Goal: Transaction & Acquisition: Purchase product/service

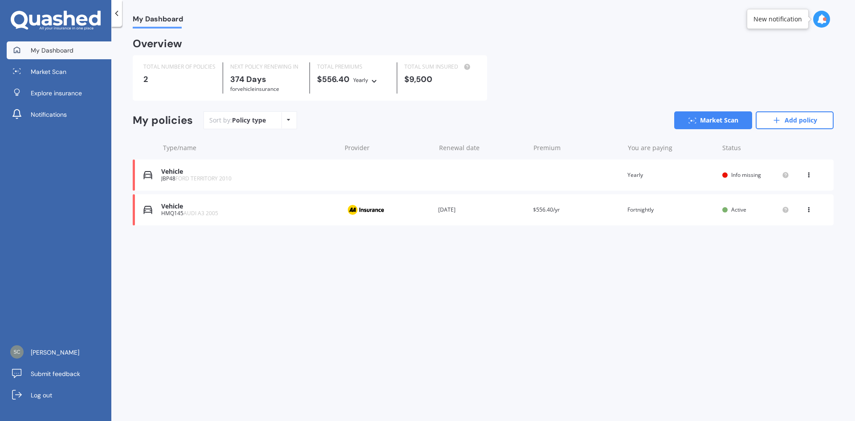
click at [175, 175] on div "Vehicle" at bounding box center [248, 172] width 175 height 8
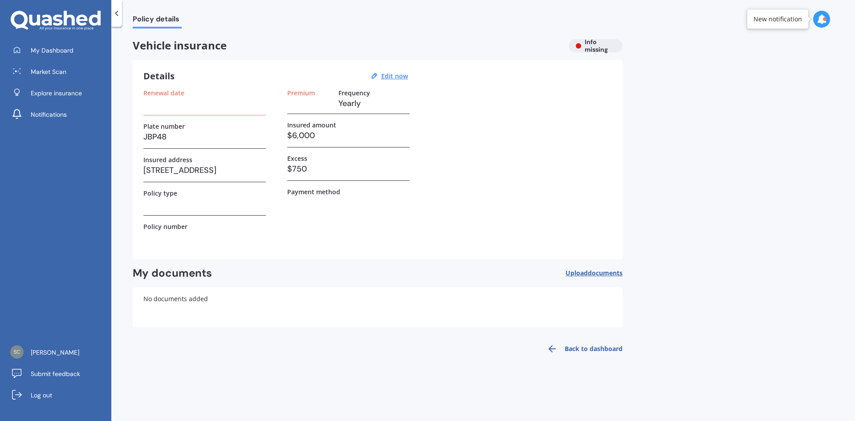
click at [789, 22] on div "New notification" at bounding box center [777, 19] width 49 height 9
click at [821, 20] on icon at bounding box center [822, 19] width 10 height 10
click at [757, 61] on div "Market Scan Ready" at bounding box center [746, 59] width 62 height 10
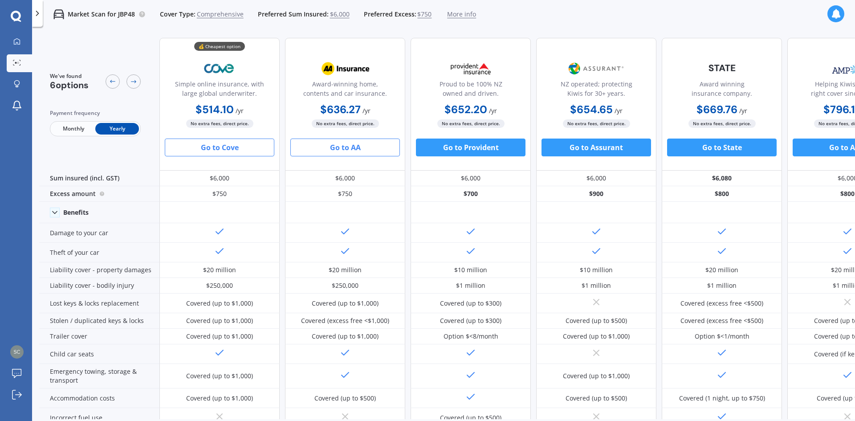
click at [355, 147] on button "Go to AA" at bounding box center [345, 147] width 110 height 18
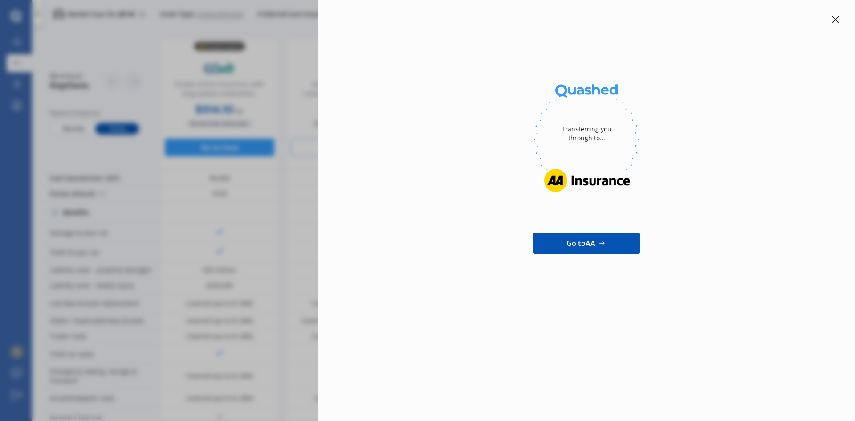
click at [834, 21] on icon at bounding box center [835, 19] width 7 height 7
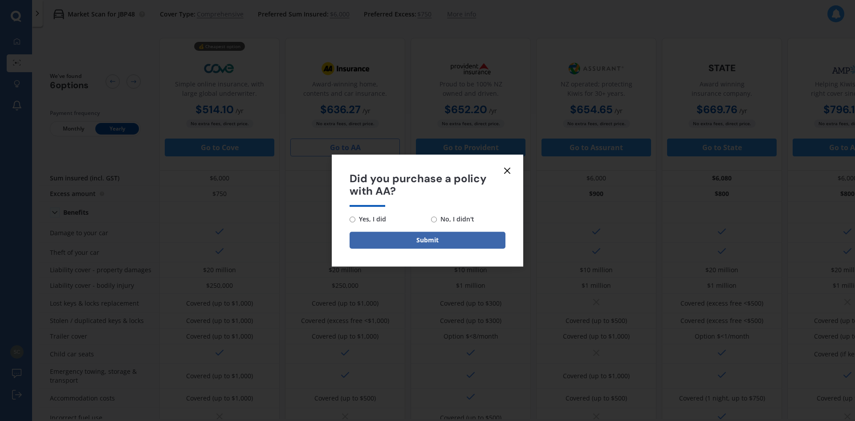
click at [507, 171] on line at bounding box center [507, 170] width 5 height 5
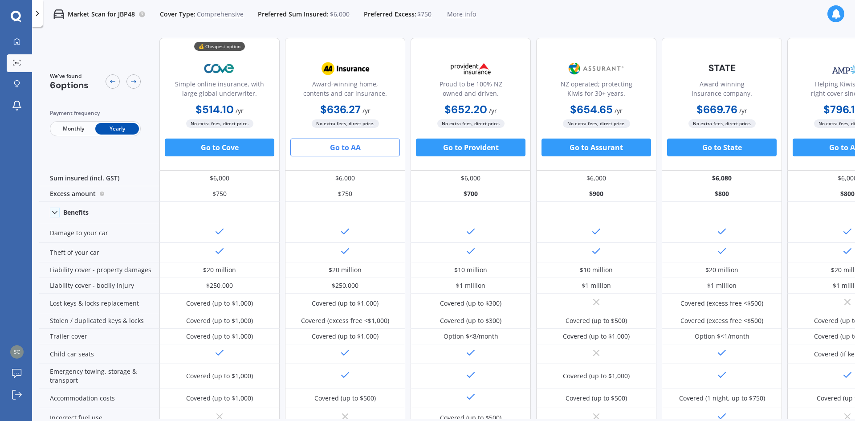
click at [125, 14] on p "Market Scan for JBP48" at bounding box center [101, 14] width 67 height 9
copy p "JBP48"
click at [335, 108] on b "$636.27" at bounding box center [340, 109] width 41 height 14
